Goal: Transaction & Acquisition: Purchase product/service

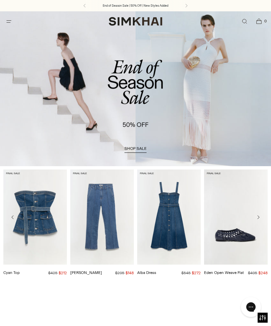
click at [137, 150] on span "shop sale" at bounding box center [135, 148] width 22 height 5
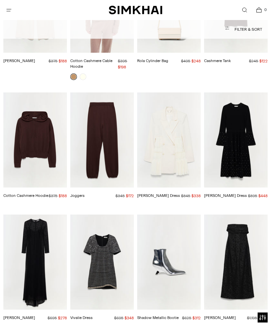
scroll to position [6522, 0]
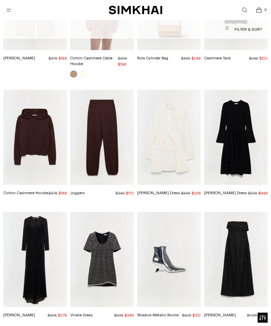
click at [38, 212] on img "Stacy Gown" at bounding box center [34, 259] width 63 height 95
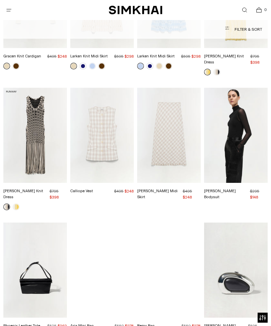
scroll to position [12143, 0]
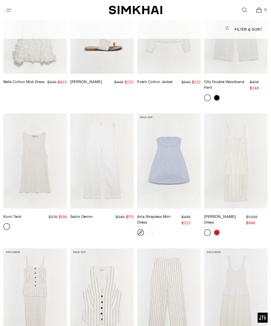
scroll to position [0, 0]
